Goal: Information Seeking & Learning: Learn about a topic

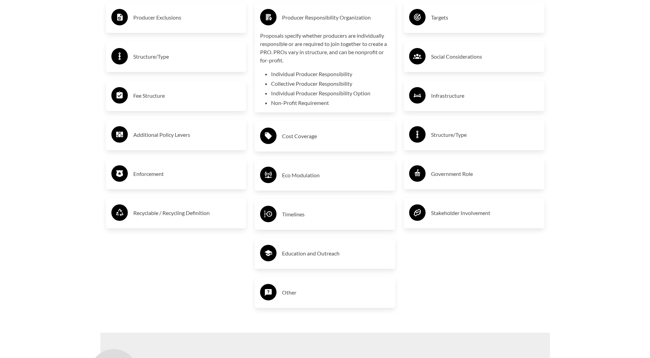
scroll to position [1295, 0]
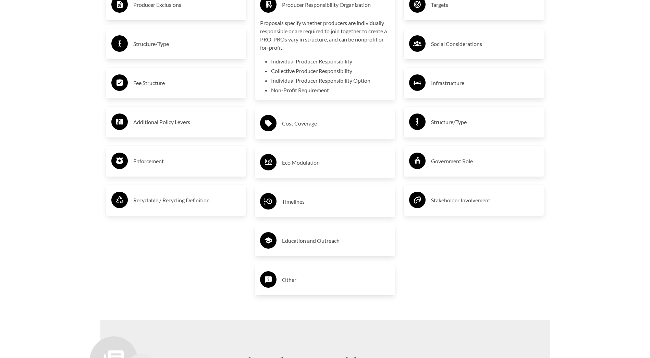
click at [154, 200] on h3 "Recyclable / Recycling Definition" at bounding box center [187, 200] width 108 height 11
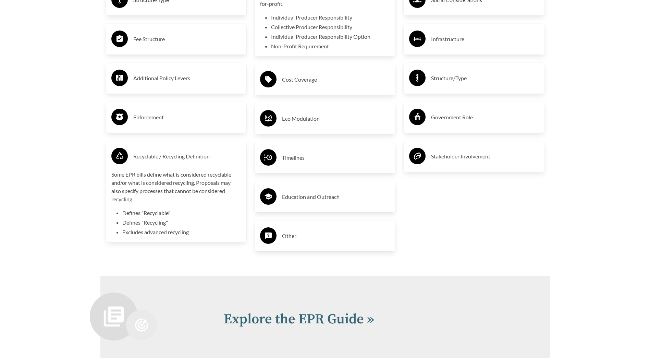
scroll to position [1466, 0]
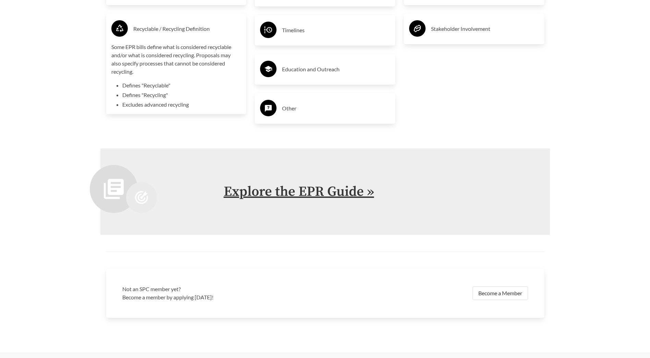
click at [289, 188] on link "Explore the EPR Guide »" at bounding box center [299, 191] width 150 height 17
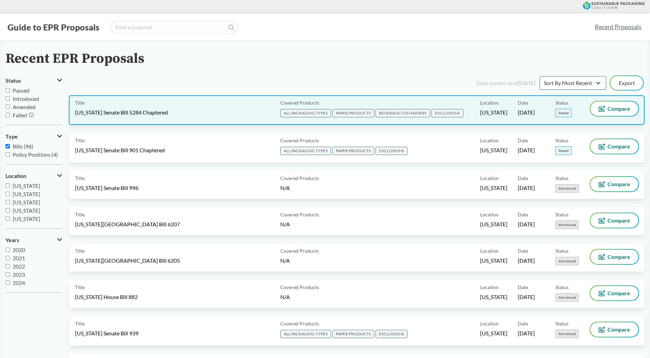
click at [196, 121] on div "Title [US_STATE] Senate Bill 5284 Chaptered Covered Products ALL PACKAGING TYPE…" at bounding box center [357, 109] width 576 height 29
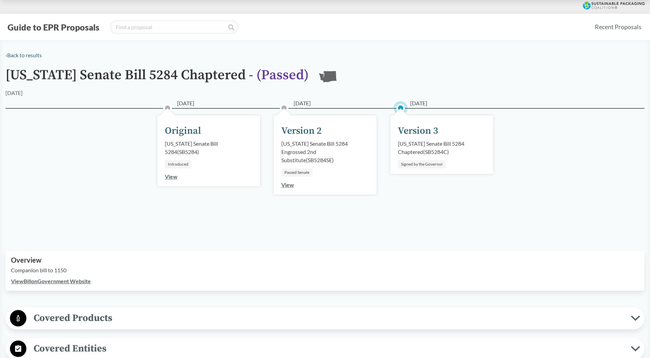
click at [291, 187] on link "View" at bounding box center [287, 184] width 13 height 7
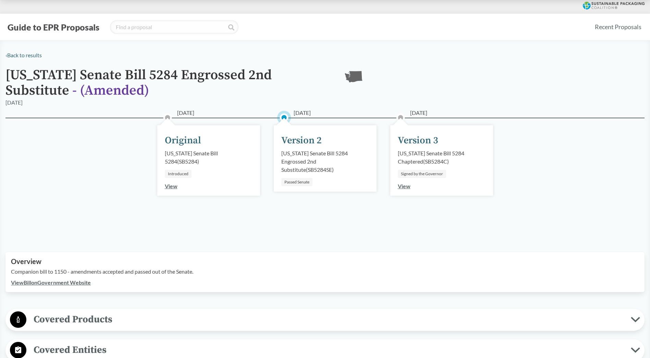
click at [170, 187] on link "View" at bounding box center [171, 186] width 13 height 7
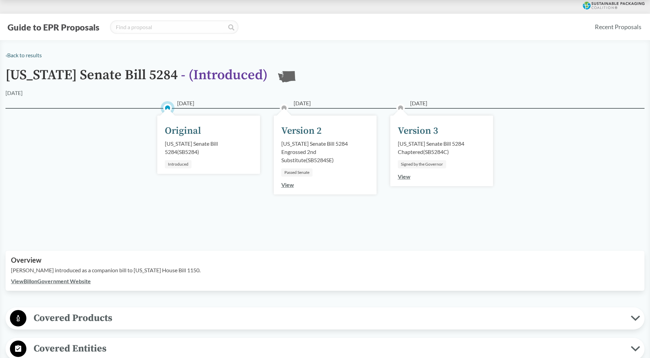
click at [182, 144] on div "[US_STATE] Senate Bill 5284 ( SB5284 )" at bounding box center [209, 147] width 88 height 16
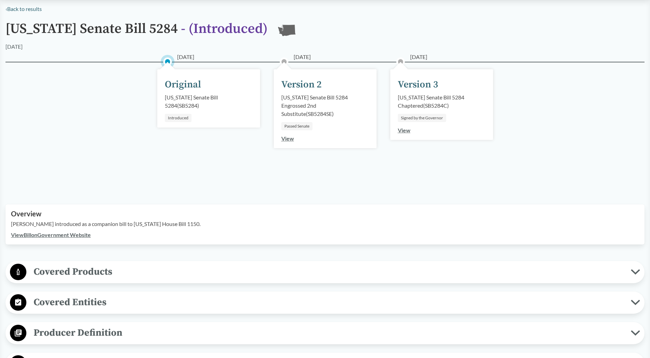
scroll to position [137, 0]
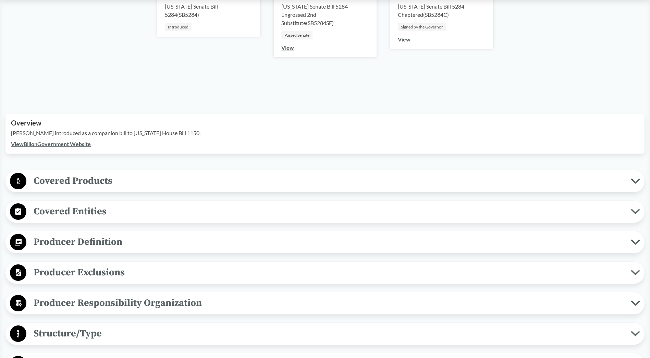
click at [79, 146] on link "View Bill on Government Website" at bounding box center [51, 143] width 80 height 7
click at [125, 185] on span "Covered Products" at bounding box center [328, 180] width 604 height 15
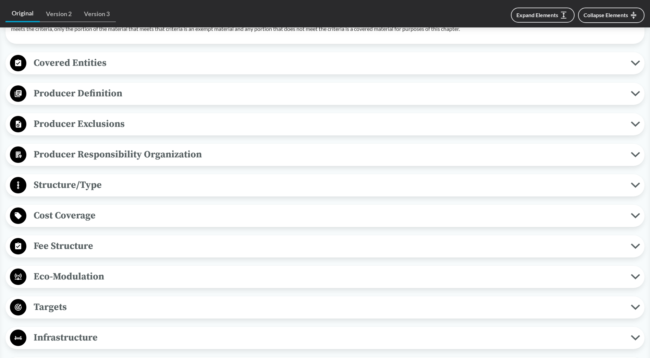
scroll to position [754, 0]
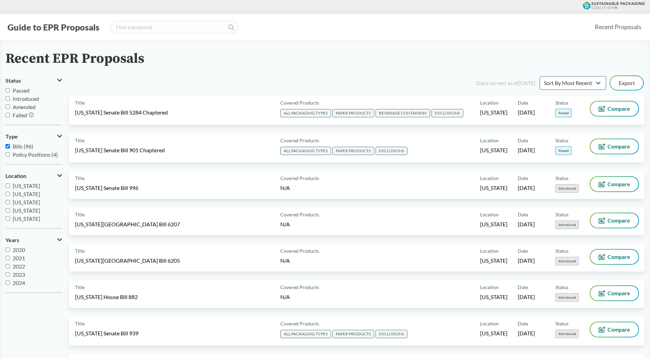
scroll to position [2981, 0]
